Goal: Information Seeking & Learning: Check status

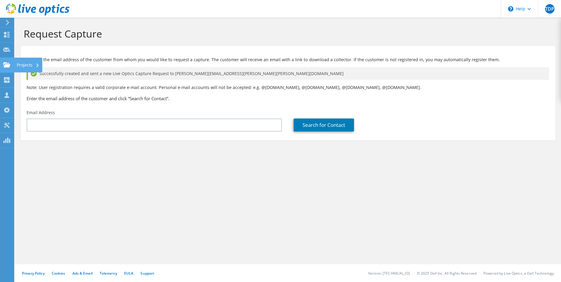
click at [9, 63] on icon at bounding box center [6, 65] width 7 height 6
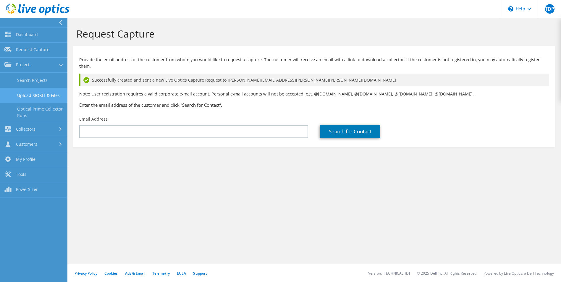
click at [43, 93] on link "Upload SIOKIT & Files" at bounding box center [33, 95] width 67 height 15
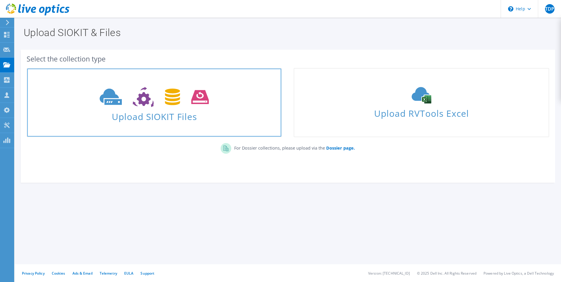
click at [217, 110] on span "Upload SIOKIT Files" at bounding box center [154, 114] width 254 height 13
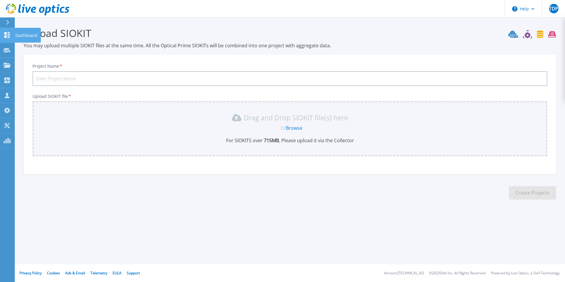
click at [8, 34] on icon at bounding box center [7, 35] width 6 height 6
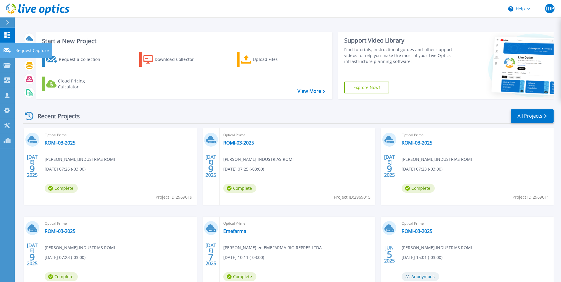
click at [32, 49] on p "Request Capture" at bounding box center [31, 50] width 33 height 15
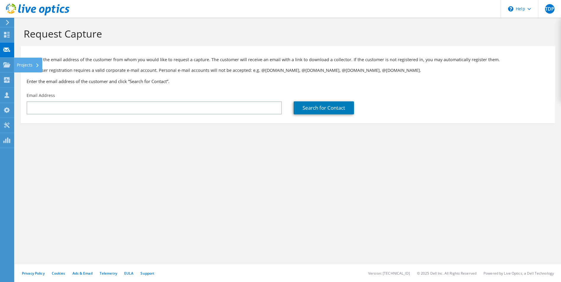
click at [5, 66] on use at bounding box center [6, 64] width 7 height 5
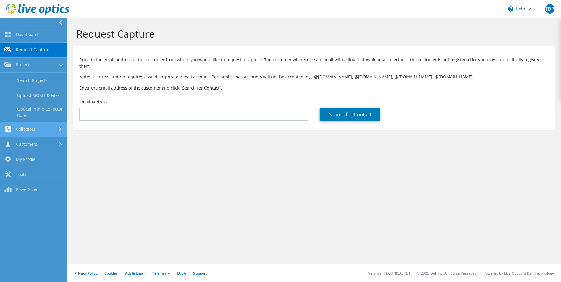
click at [33, 128] on link "Collectors" at bounding box center [33, 129] width 67 height 15
click at [30, 144] on link "Customers" at bounding box center [33, 144] width 67 height 15
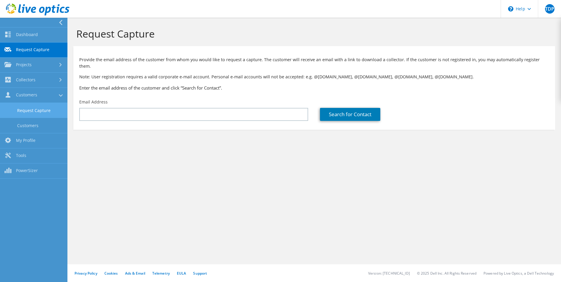
click at [34, 110] on link "Request Capture" at bounding box center [33, 110] width 67 height 15
click at [35, 98] on link "Customers" at bounding box center [33, 95] width 67 height 15
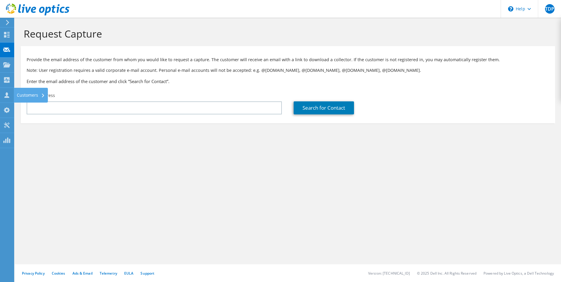
click at [5, 96] on icon at bounding box center [6, 95] width 7 height 6
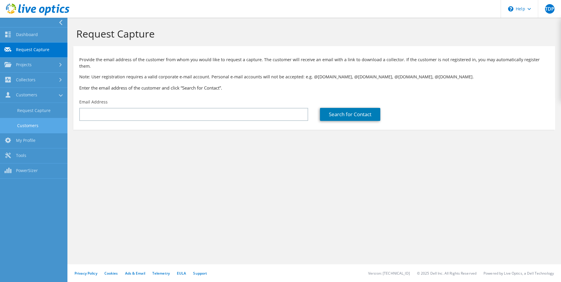
click at [30, 128] on link "Customers" at bounding box center [33, 125] width 67 height 15
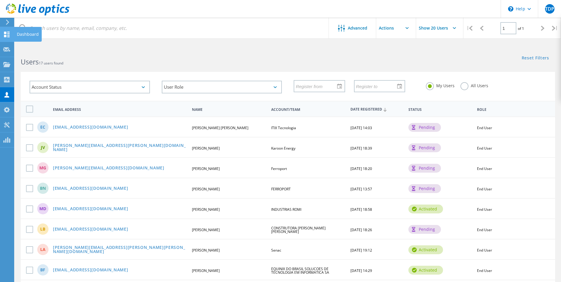
click at [25, 35] on div "Dashboard" at bounding box center [28, 34] width 22 height 4
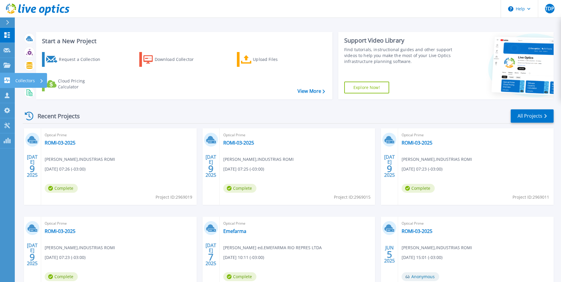
click at [30, 78] on p "Collectors" at bounding box center [25, 80] width 20 height 15
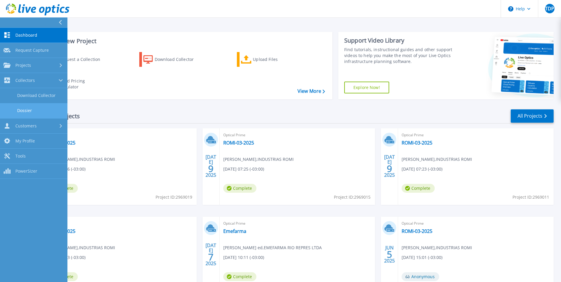
click at [38, 108] on link "Dossier" at bounding box center [33, 110] width 67 height 15
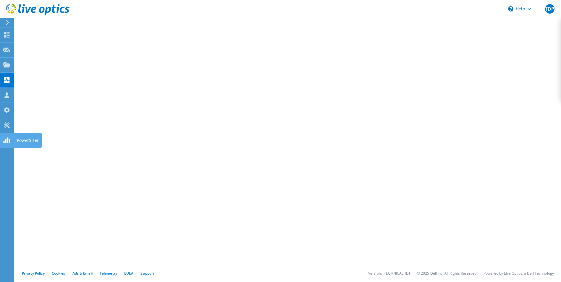
click at [20, 33] on div "Dashboard" at bounding box center [28, 34] width 28 height 15
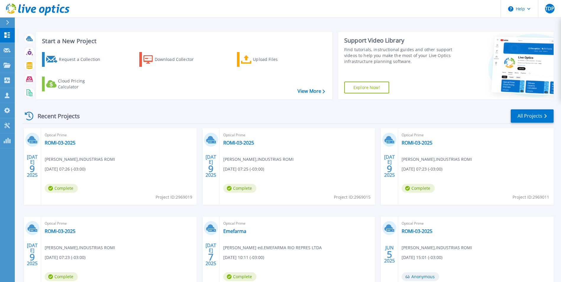
click at [28, 114] on icon at bounding box center [29, 116] width 9 height 9
click at [531, 121] on link "All Projects" at bounding box center [531, 115] width 43 height 13
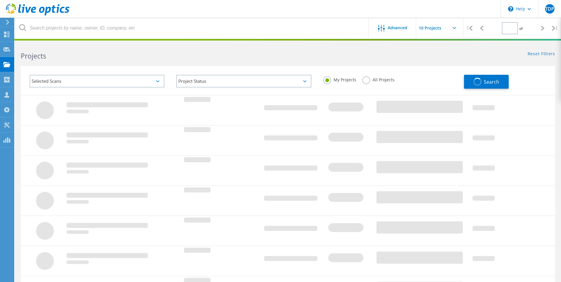
type input "1"
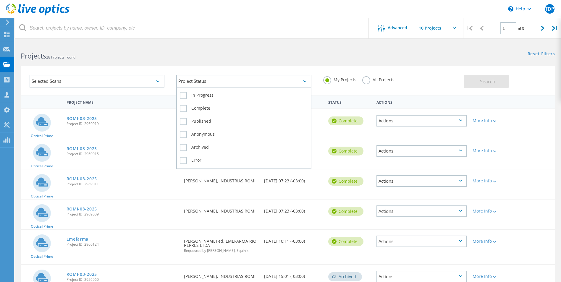
click at [278, 83] on div "Project Status" at bounding box center [243, 81] width 135 height 13
click at [206, 96] on label "In Progress" at bounding box center [244, 95] width 128 height 7
click at [0, 0] on input "In Progress" at bounding box center [0, 0] width 0 height 0
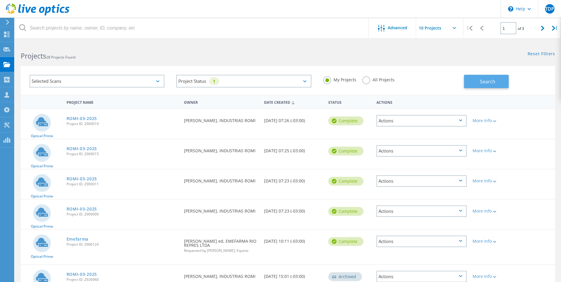
click at [502, 81] on button "Search" at bounding box center [486, 81] width 45 height 13
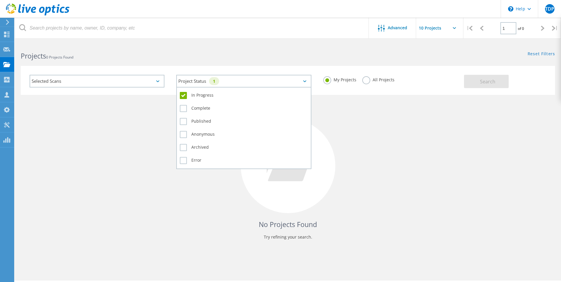
click at [255, 79] on div "Project Status 1" at bounding box center [243, 81] width 135 height 13
click at [200, 94] on label "In Progress" at bounding box center [244, 95] width 128 height 7
click at [0, 0] on input "In Progress" at bounding box center [0, 0] width 0 height 0
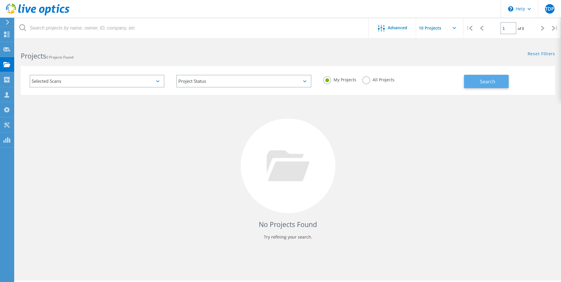
click at [482, 83] on span "Search" at bounding box center [487, 81] width 15 height 7
